Goal: Transaction & Acquisition: Download file/media

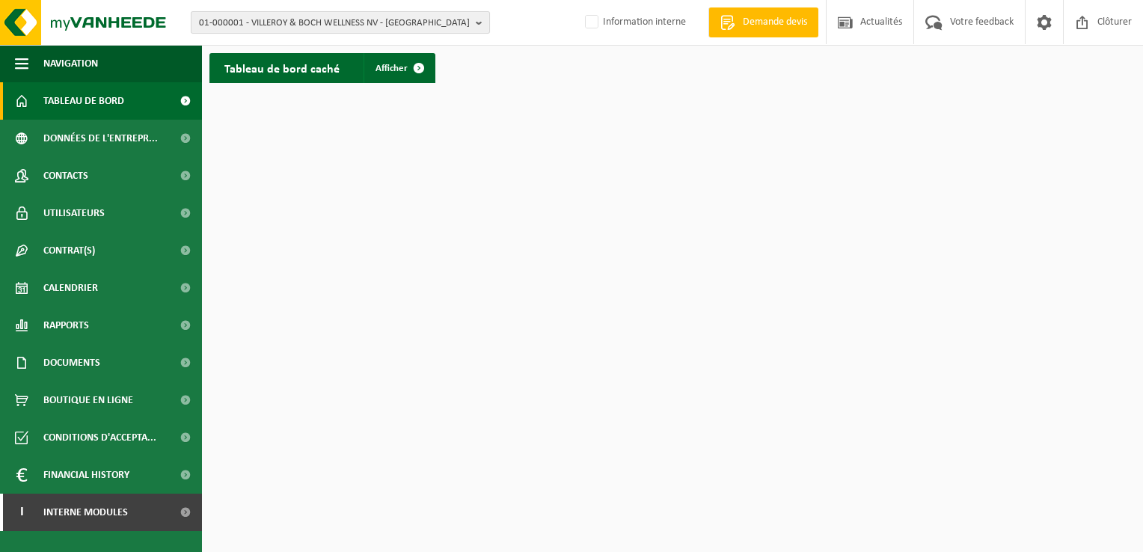
click at [479, 28] on b "button" at bounding box center [482, 22] width 13 height 21
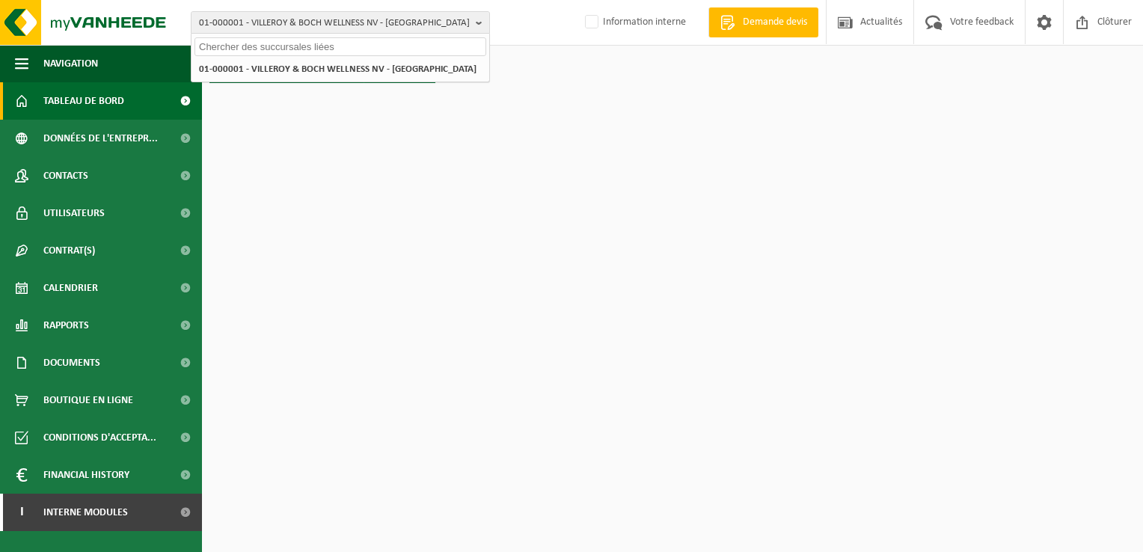
click at [287, 49] on input "text" at bounding box center [341, 46] width 292 height 19
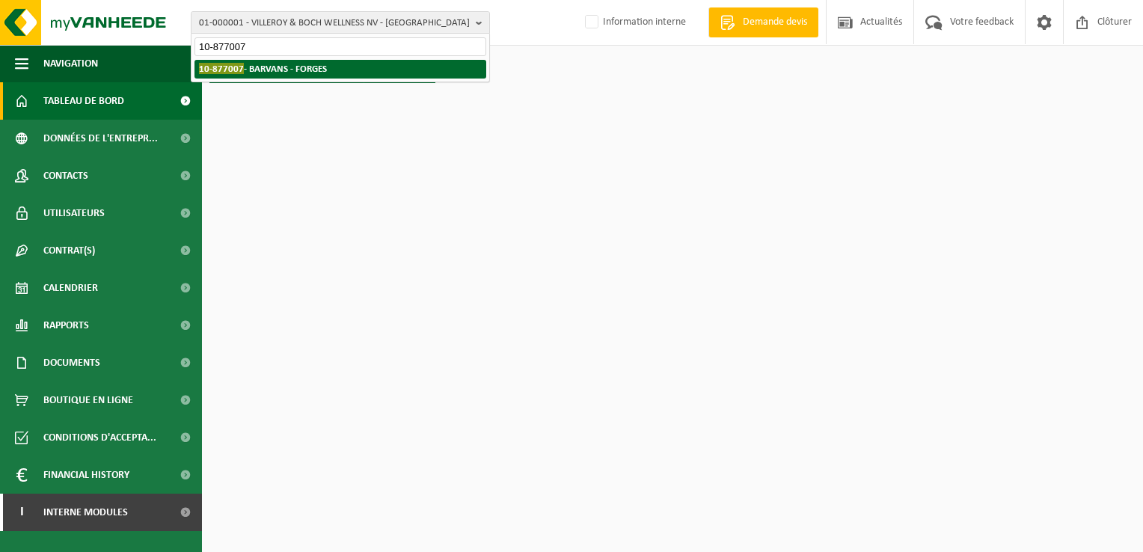
type input "10-877007"
click at [316, 67] on strong "10-877007 - BARVANS - FORGES" at bounding box center [263, 68] width 128 height 11
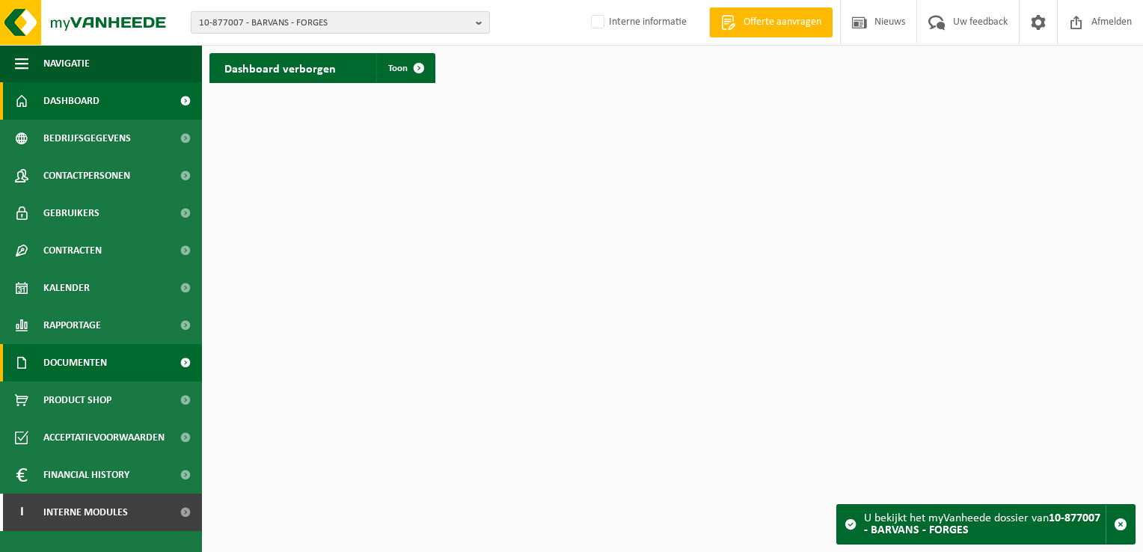
click at [97, 358] on span "Documenten" at bounding box center [75, 362] width 64 height 37
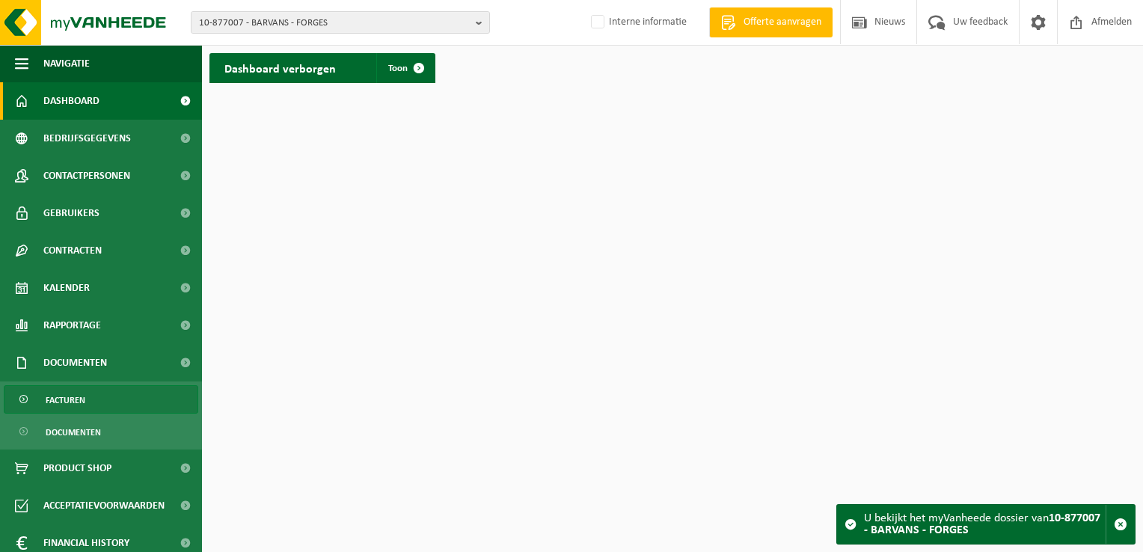
click at [91, 397] on link "Facturen" at bounding box center [101, 399] width 195 height 28
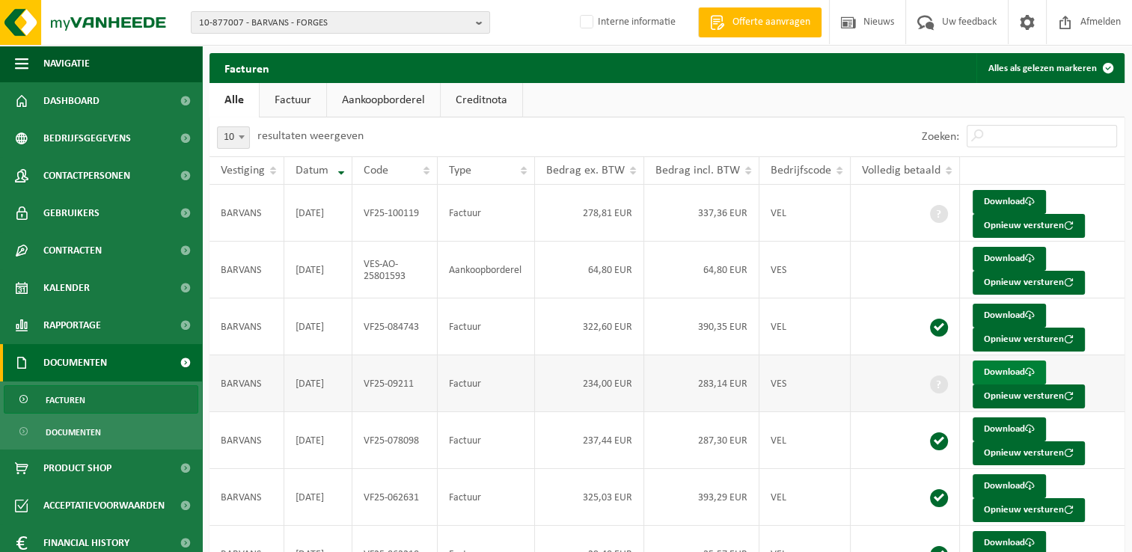
click at [989, 369] on link "Download" at bounding box center [1009, 373] width 73 height 24
click at [1001, 260] on link "Download" at bounding box center [1009, 259] width 73 height 24
click at [374, 325] on td "VF25-084743" at bounding box center [394, 327] width 85 height 57
